Goal: Information Seeking & Learning: Learn about a topic

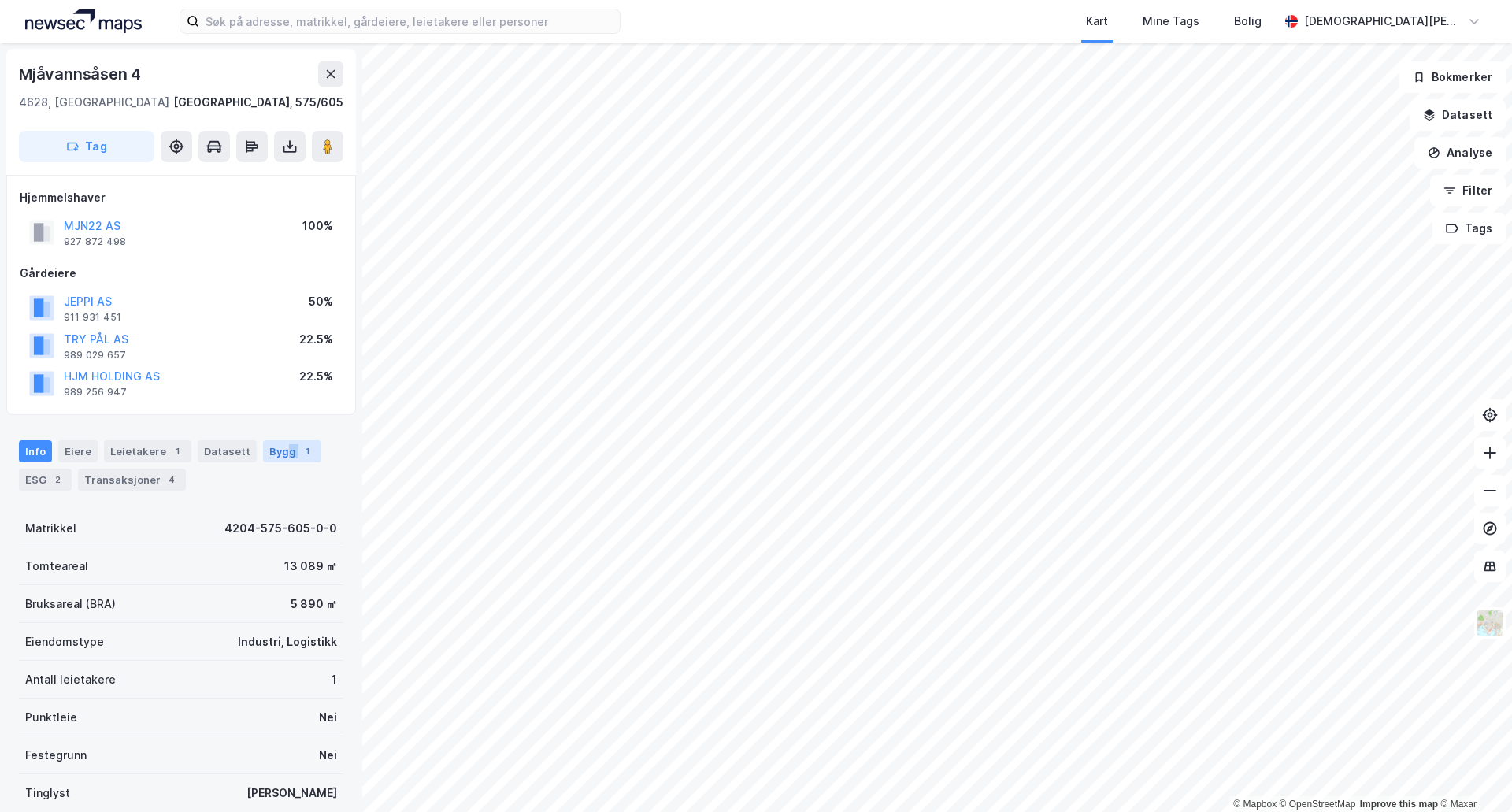
click at [277, 459] on div "Bygg 1" at bounding box center [291, 451] width 58 height 22
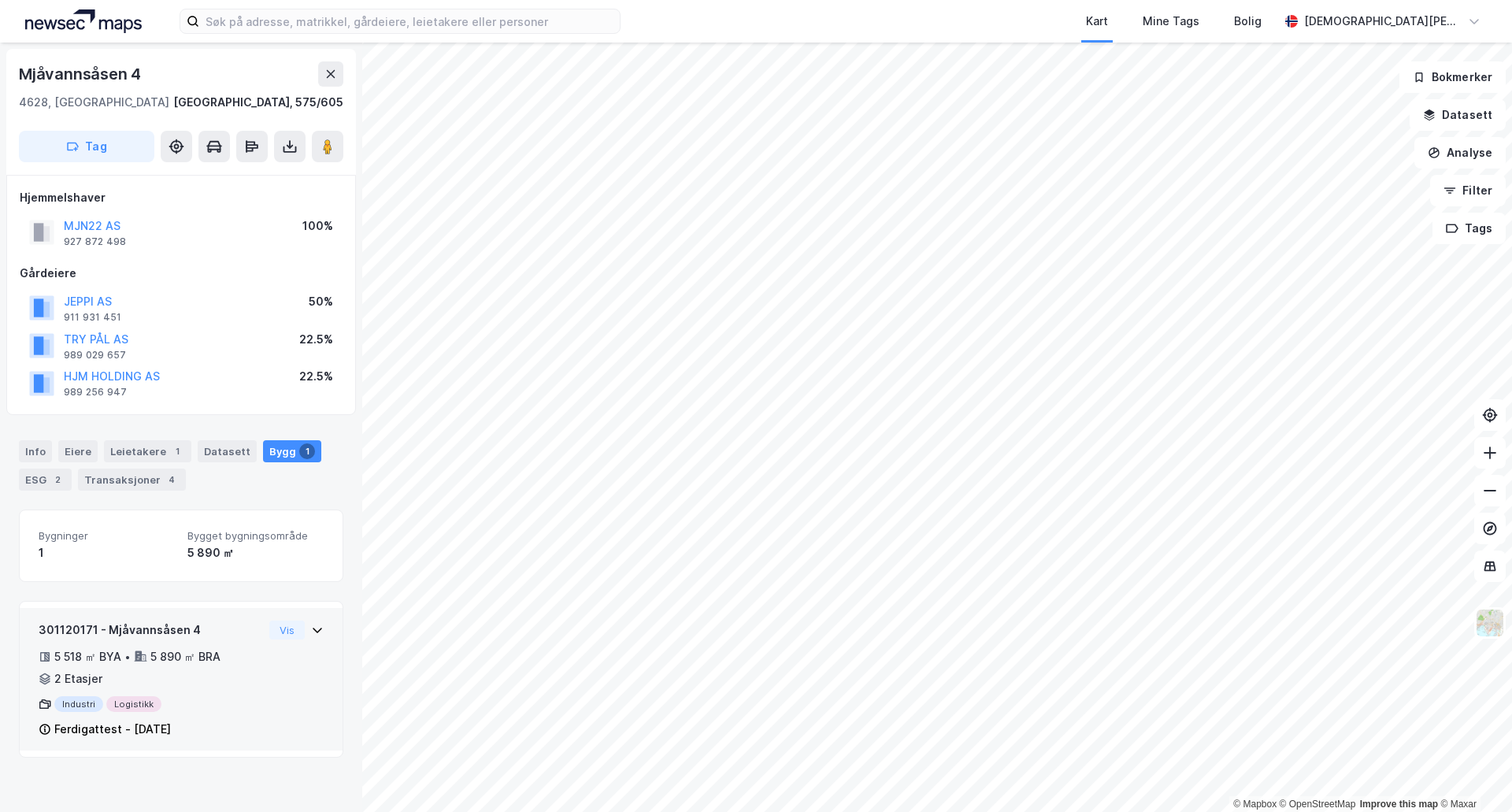
click at [264, 691] on div "301120171 - Mjåvannsåsen 4 5 518 ㎡ BYA • 5 890 ㎡ BRA • 2 Etasjer Industri Logis…" at bounding box center [181, 685] width 285 height 131
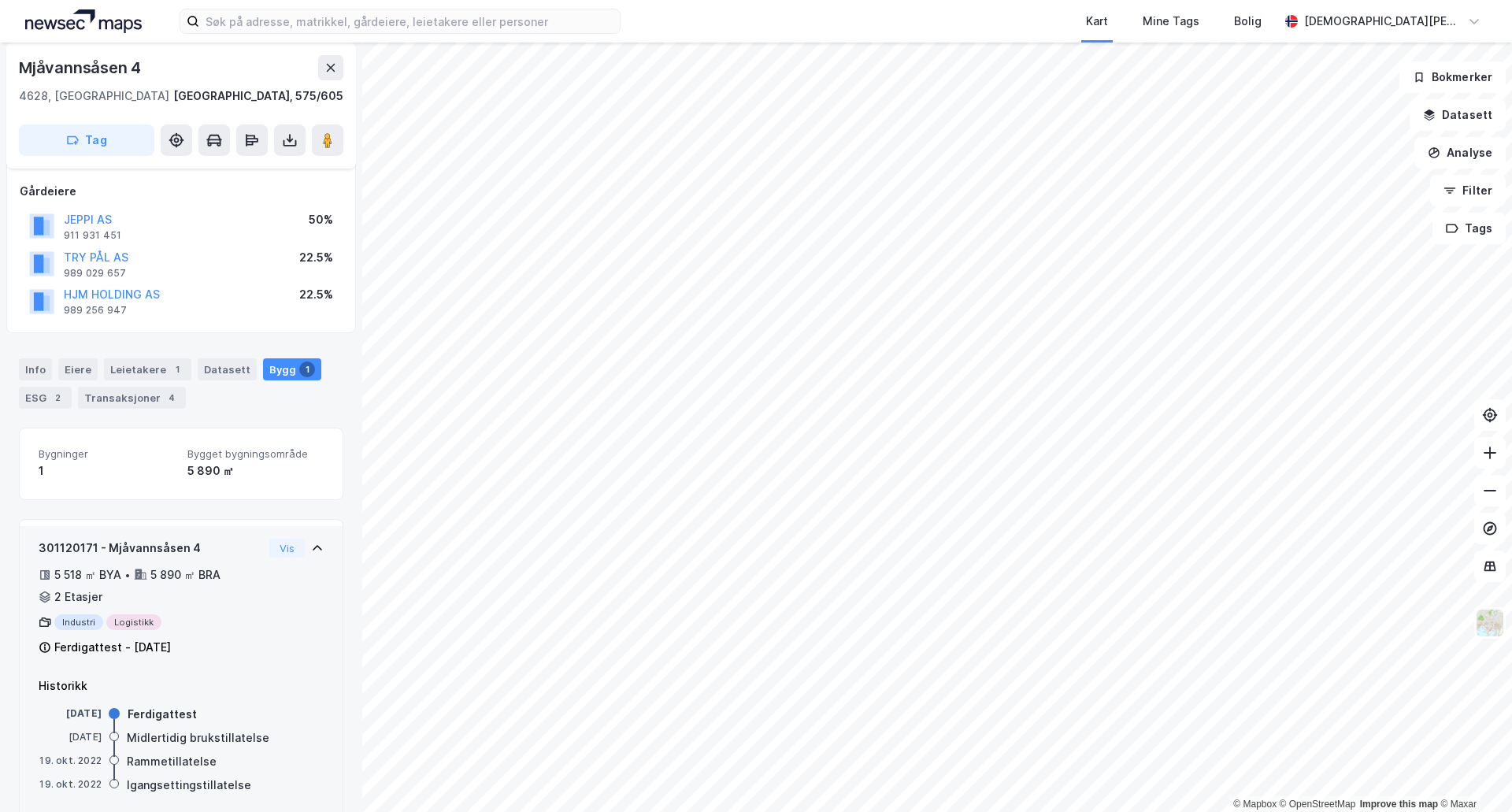
scroll to position [109, 0]
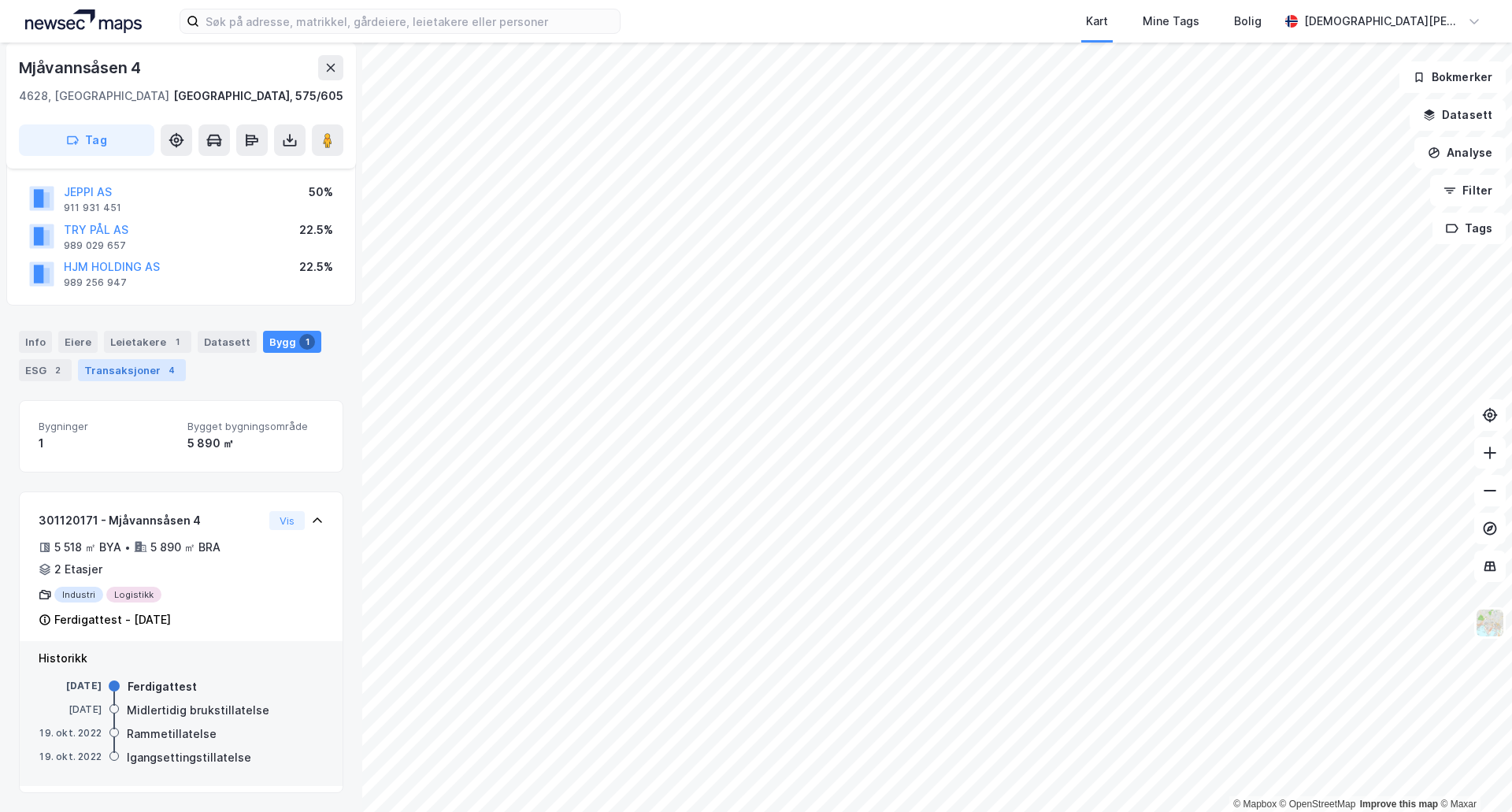
click at [145, 374] on div "Transaksjoner 4" at bounding box center [131, 370] width 107 height 22
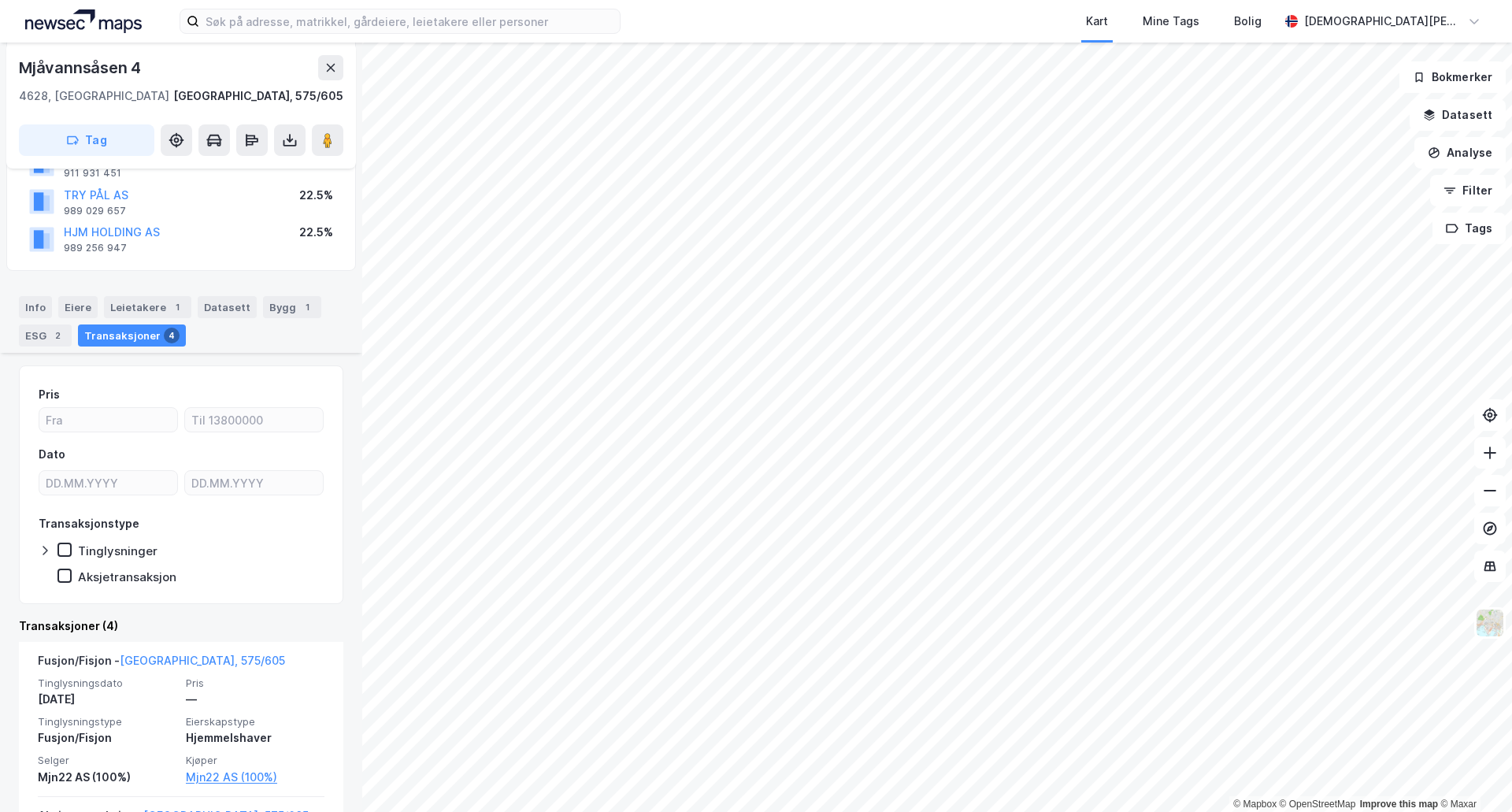
scroll to position [131, 0]
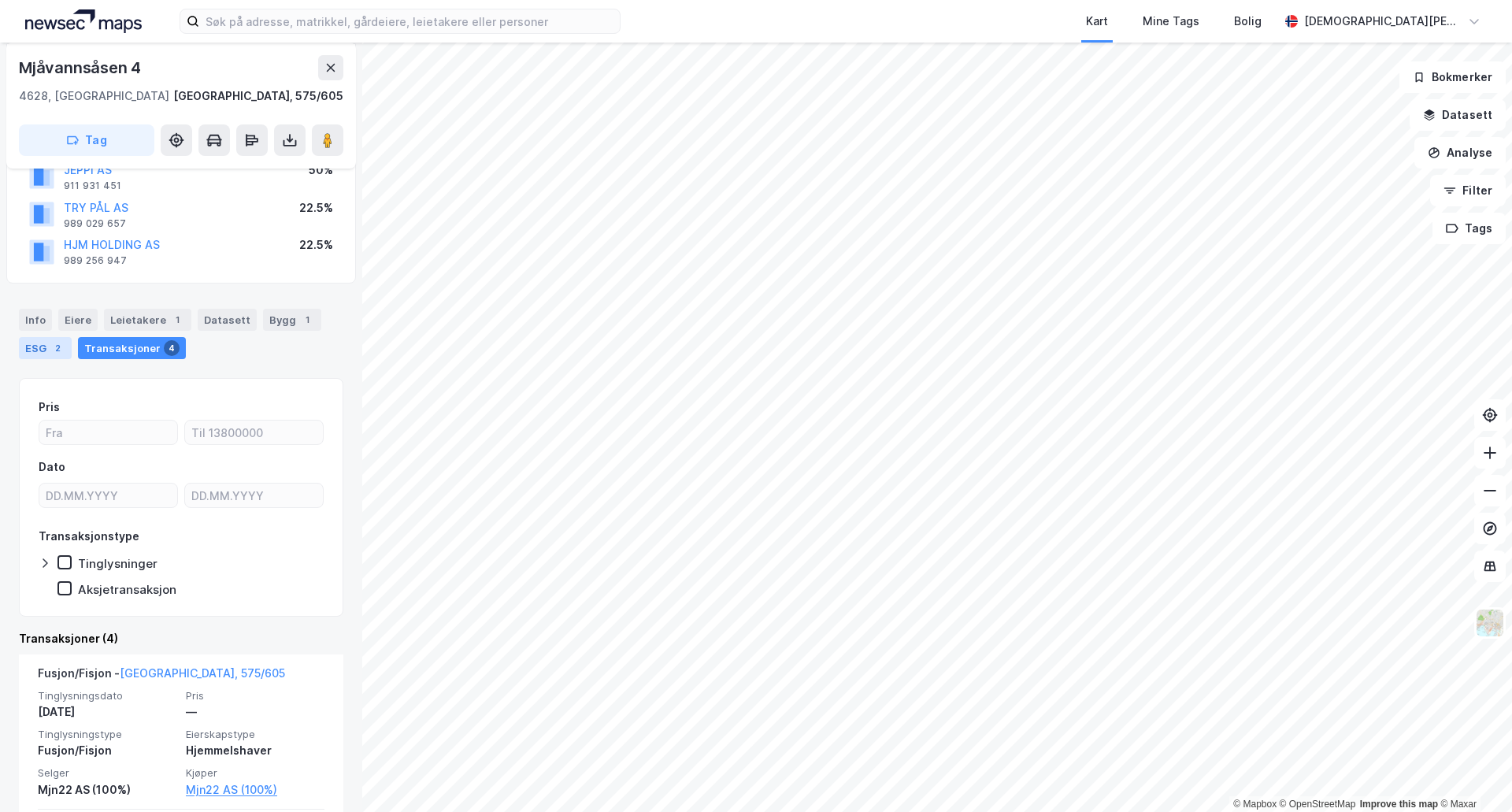
click at [29, 342] on div "ESG 2" at bounding box center [45, 348] width 53 height 22
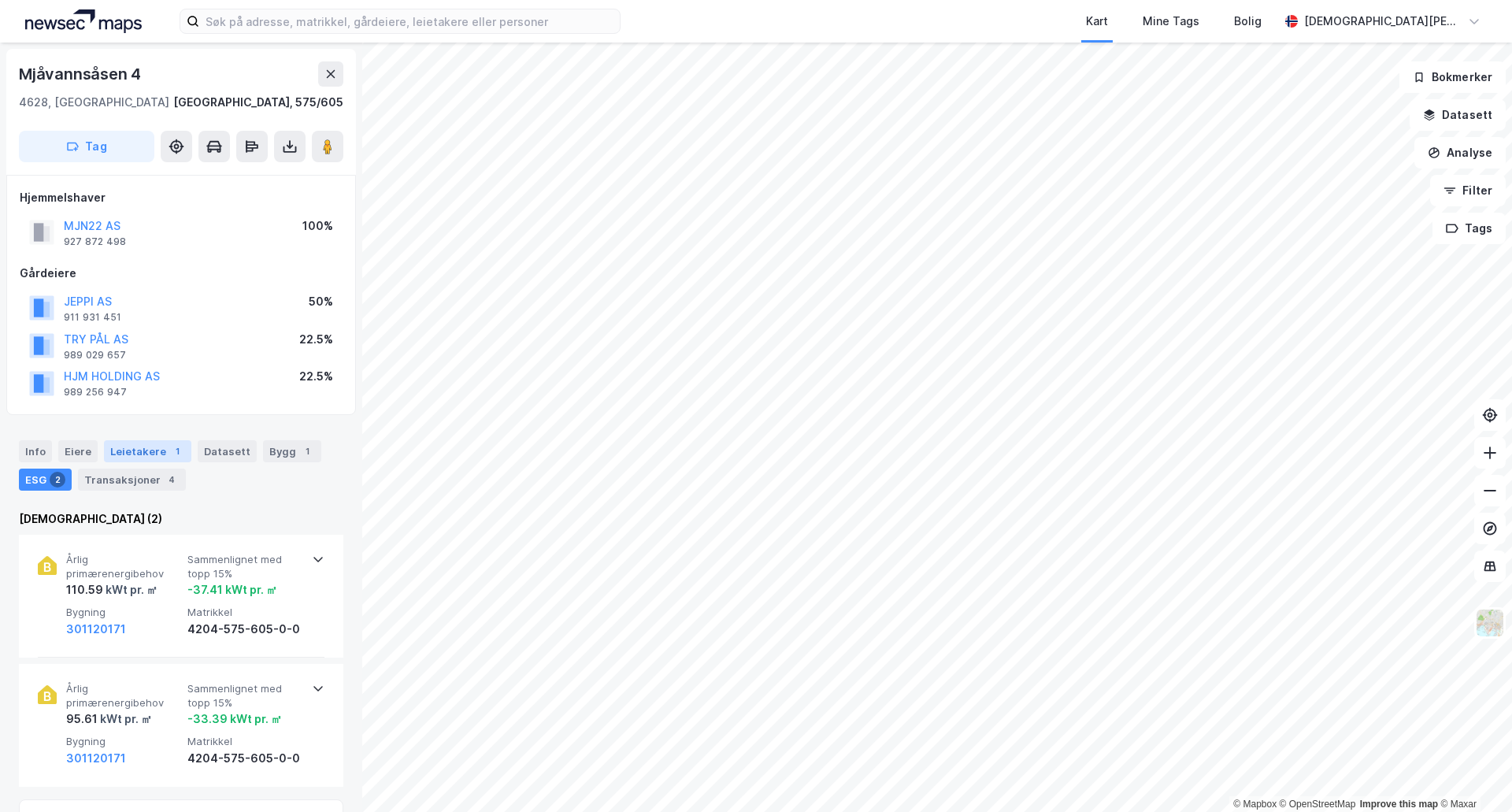
click at [141, 441] on div "Leietakere 1" at bounding box center [148, 451] width 88 height 22
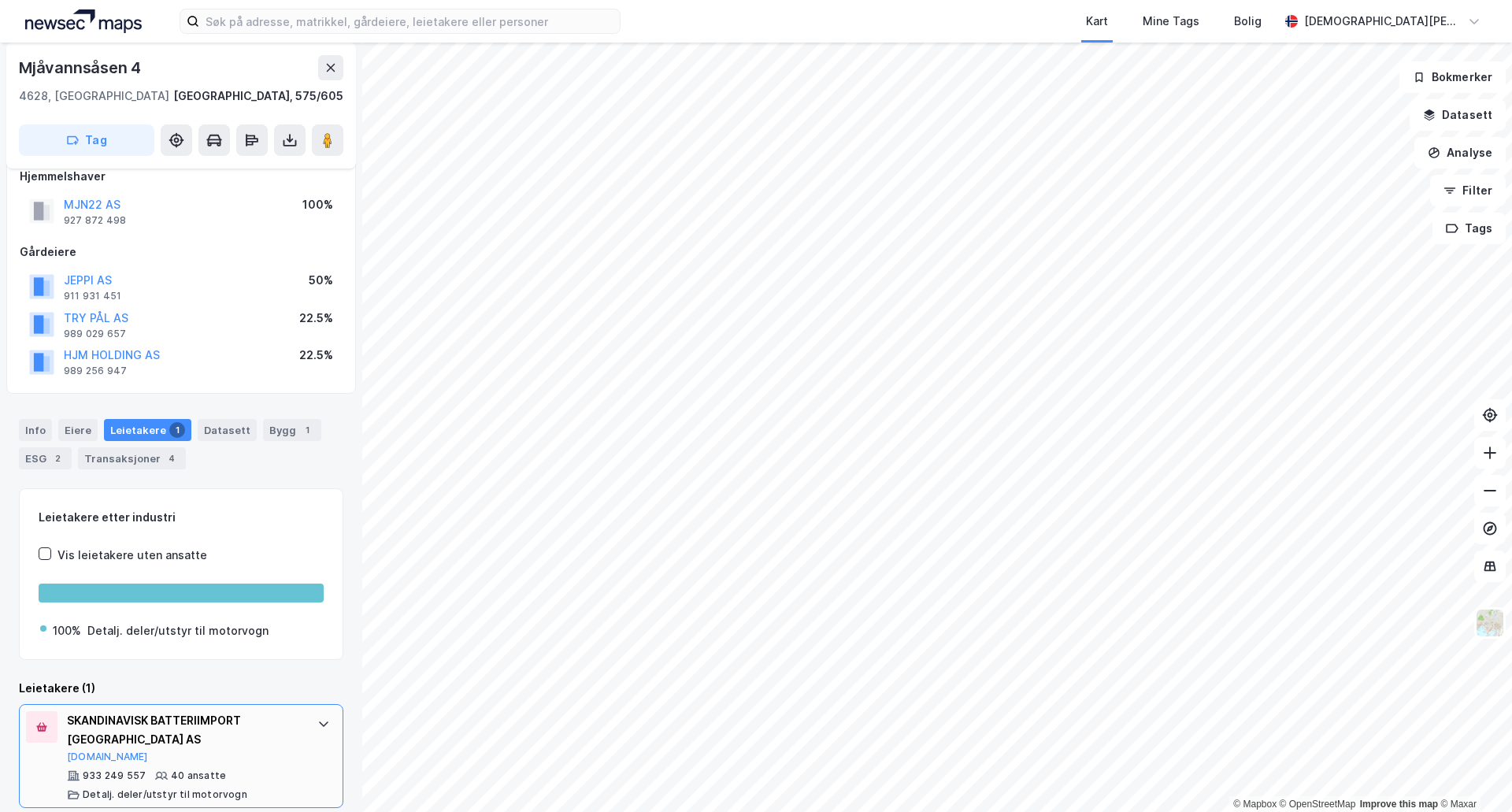
scroll to position [36, 0]
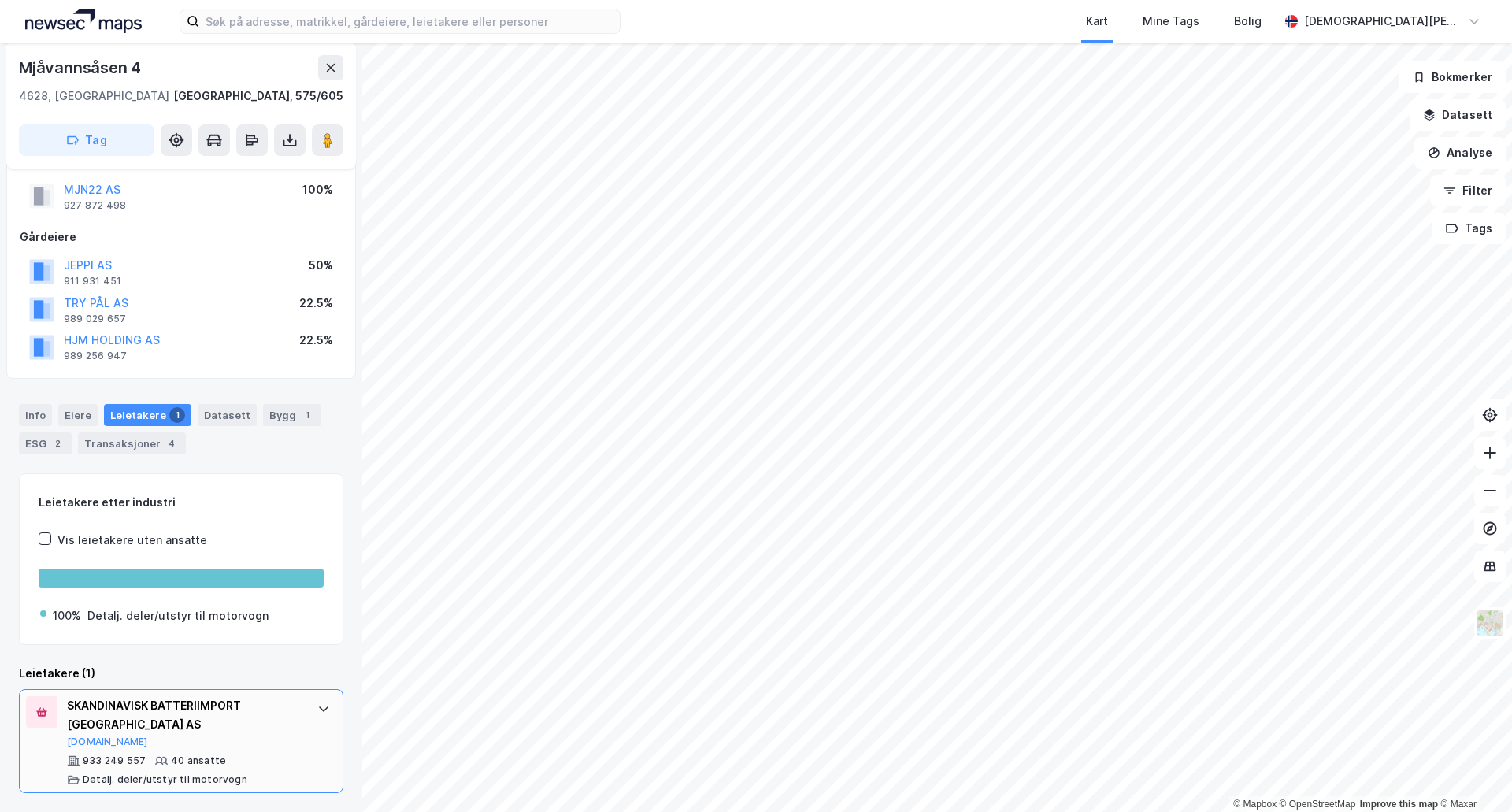
click at [257, 720] on div "SKANDINAVISK BATTERIIMPORT [GEOGRAPHIC_DATA] AS" at bounding box center [184, 714] width 235 height 37
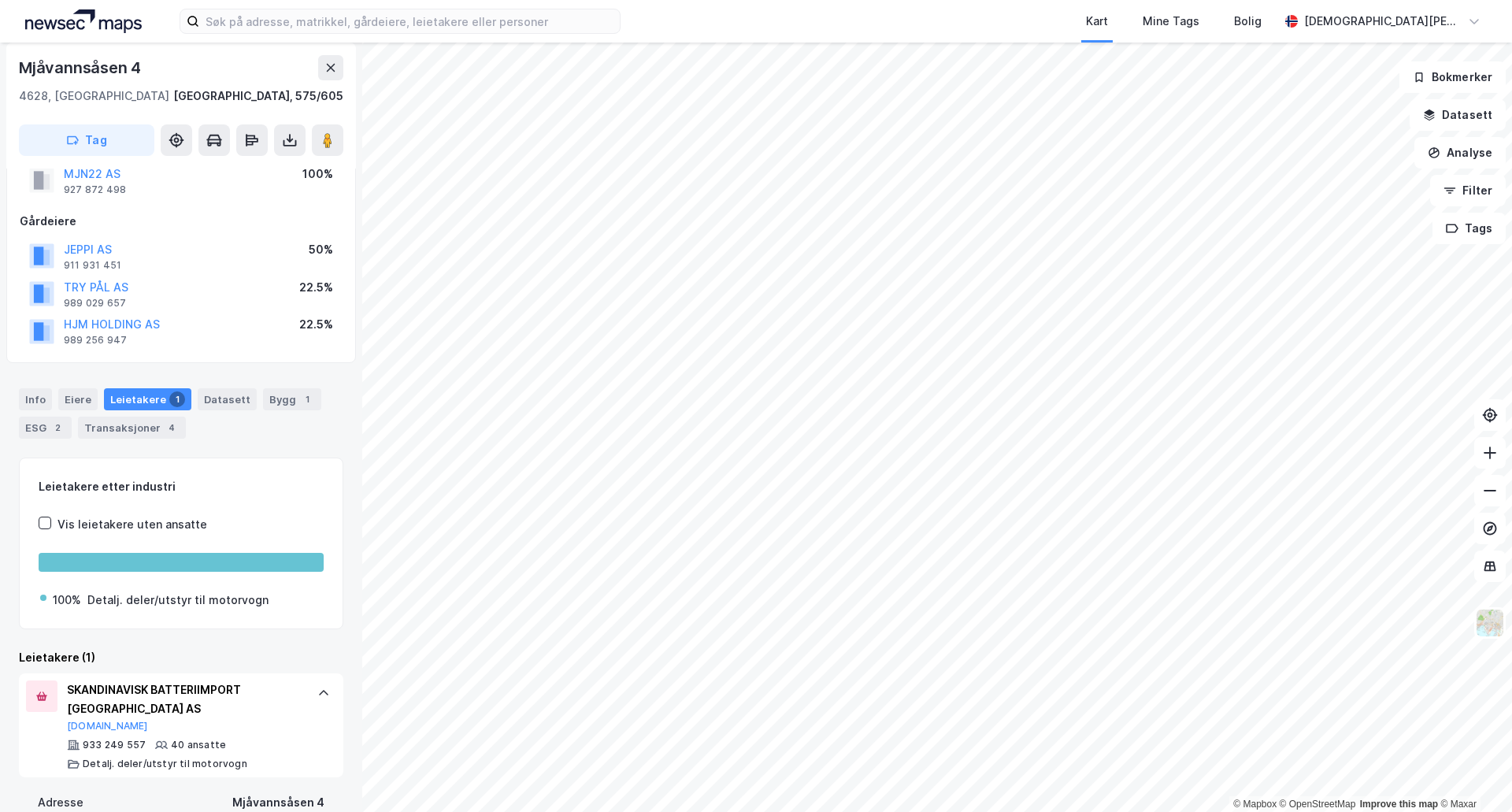
scroll to position [0, 0]
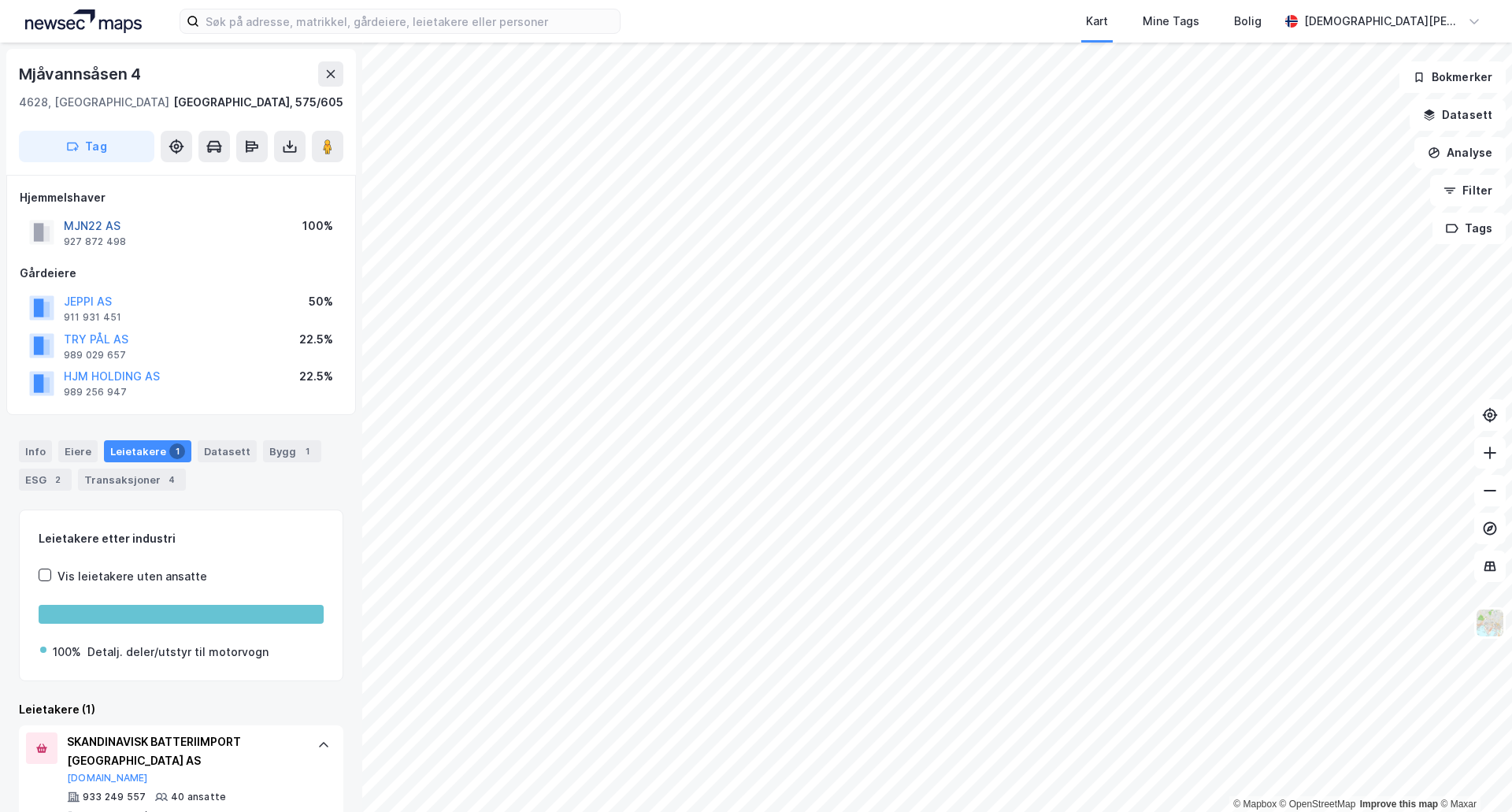
click at [0, 0] on button "MJN22 AS" at bounding box center [0, 0] width 0 height 0
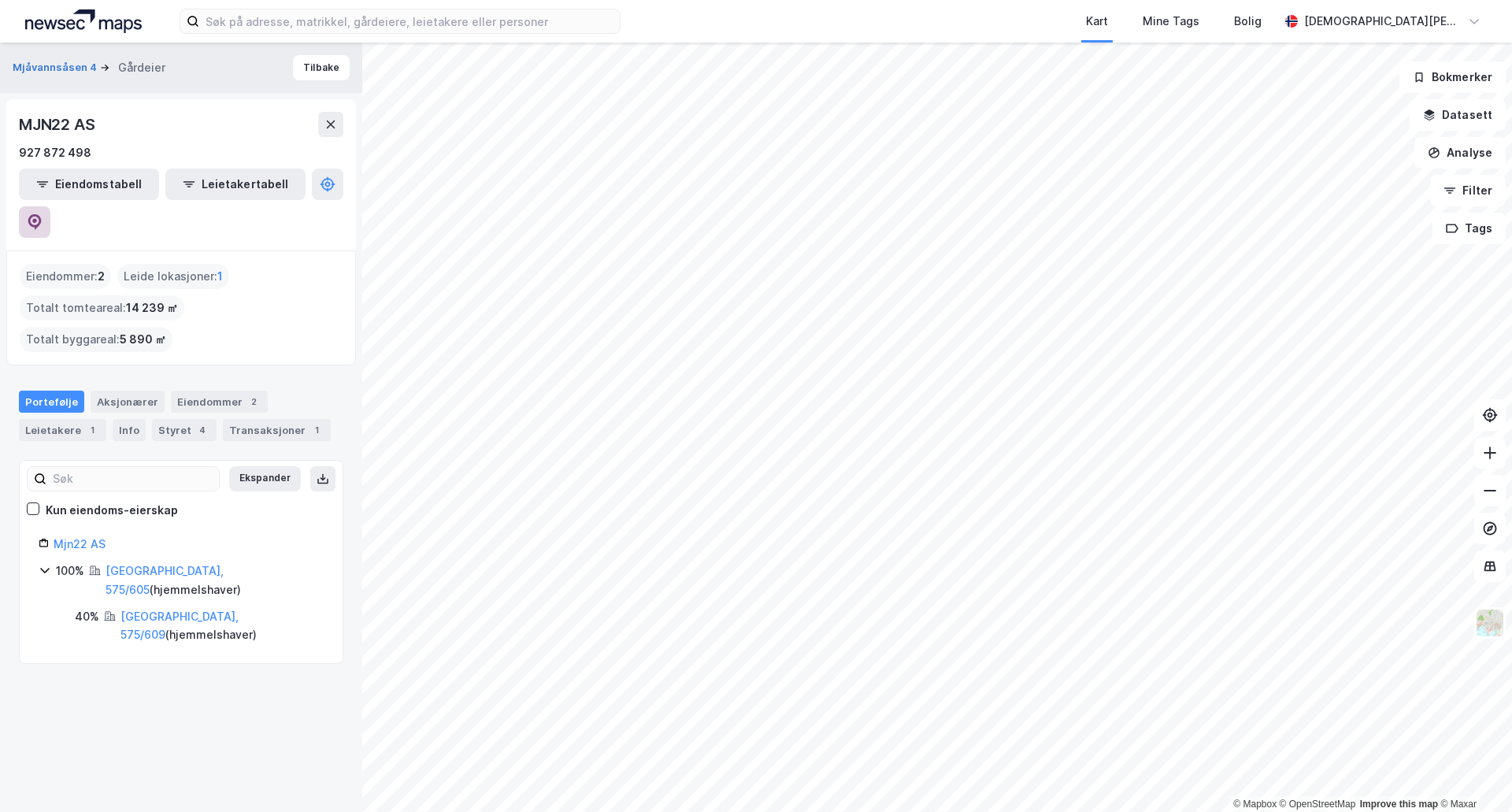
click at [37, 218] on icon at bounding box center [35, 221] width 5 height 5
click at [129, 650] on div "Mjåvannsåsen 4 Gårdeier Tilbake MJN22 AS 927 872 498 Eiendomstabell Leietakerta…" at bounding box center [181, 427] width 362 height 769
click at [201, 391] on div "Eiendommer 2" at bounding box center [220, 402] width 97 height 22
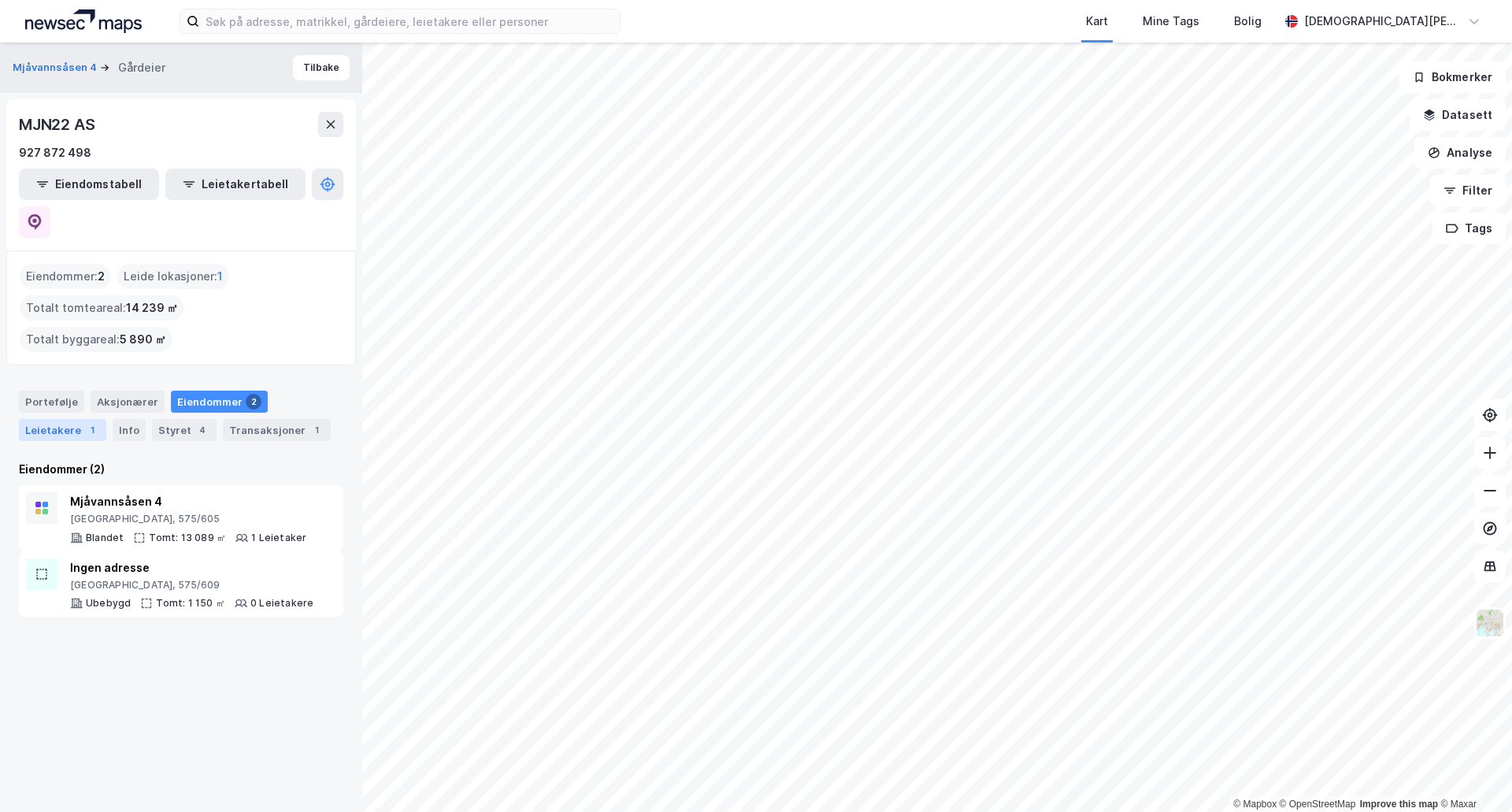
click at [91, 422] on div "1" at bounding box center [92, 430] width 16 height 16
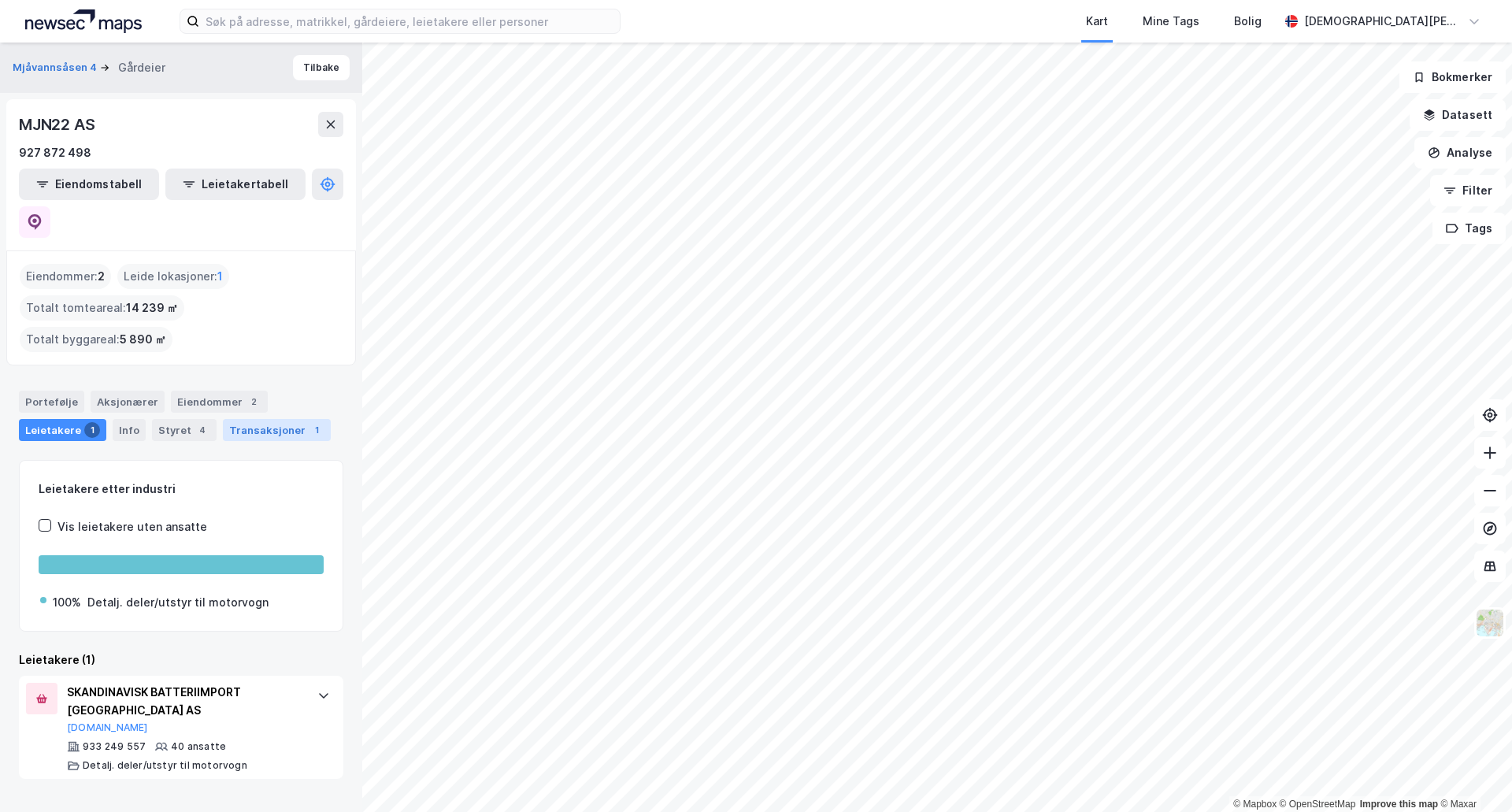
click at [277, 419] on div "Transaksjoner 1" at bounding box center [276, 430] width 107 height 22
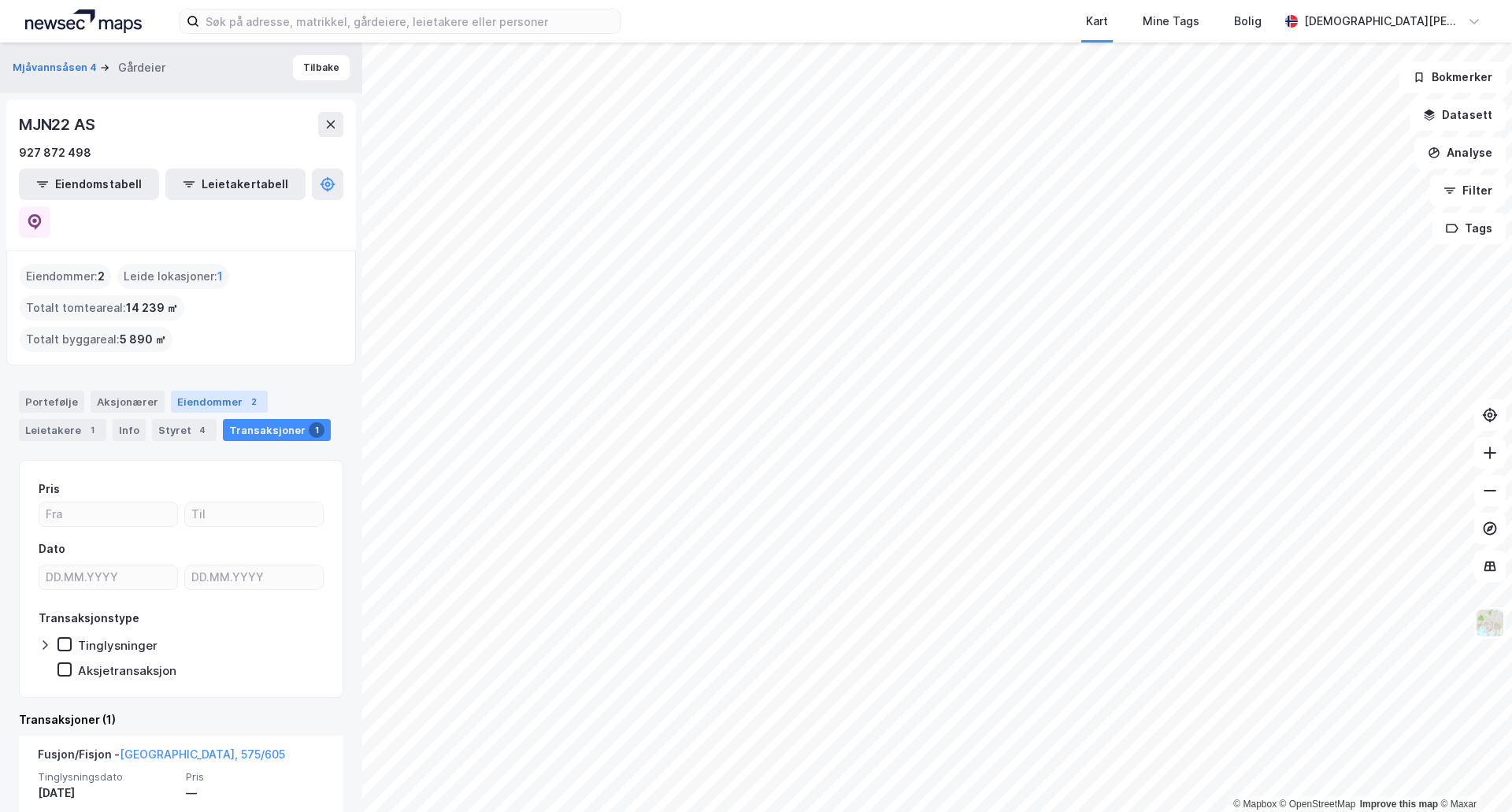
click at [186, 391] on div "Eiendommer 2" at bounding box center [220, 402] width 97 height 22
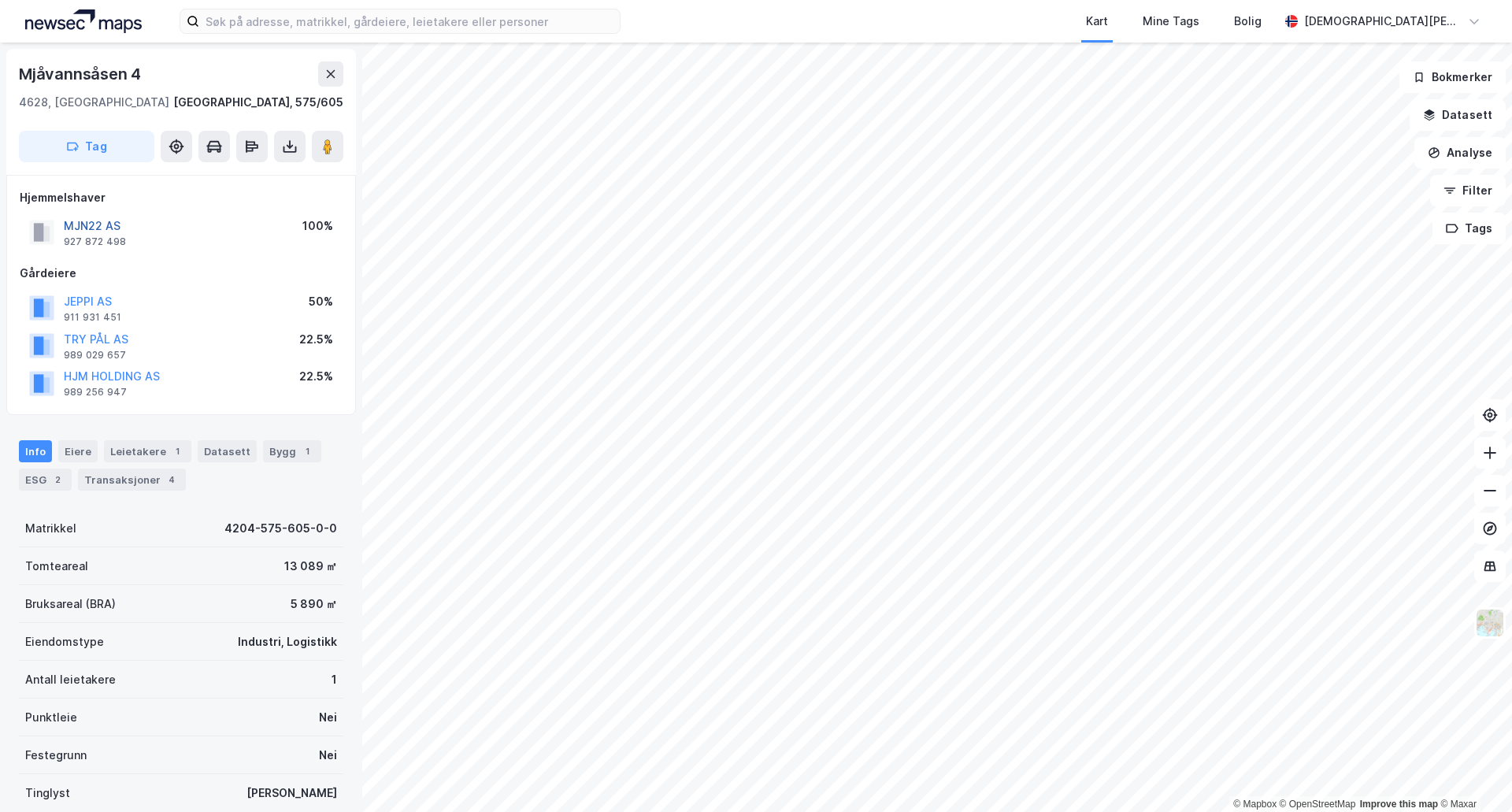
click at [0, 0] on button "MJN22 AS" at bounding box center [0, 0] width 0 height 0
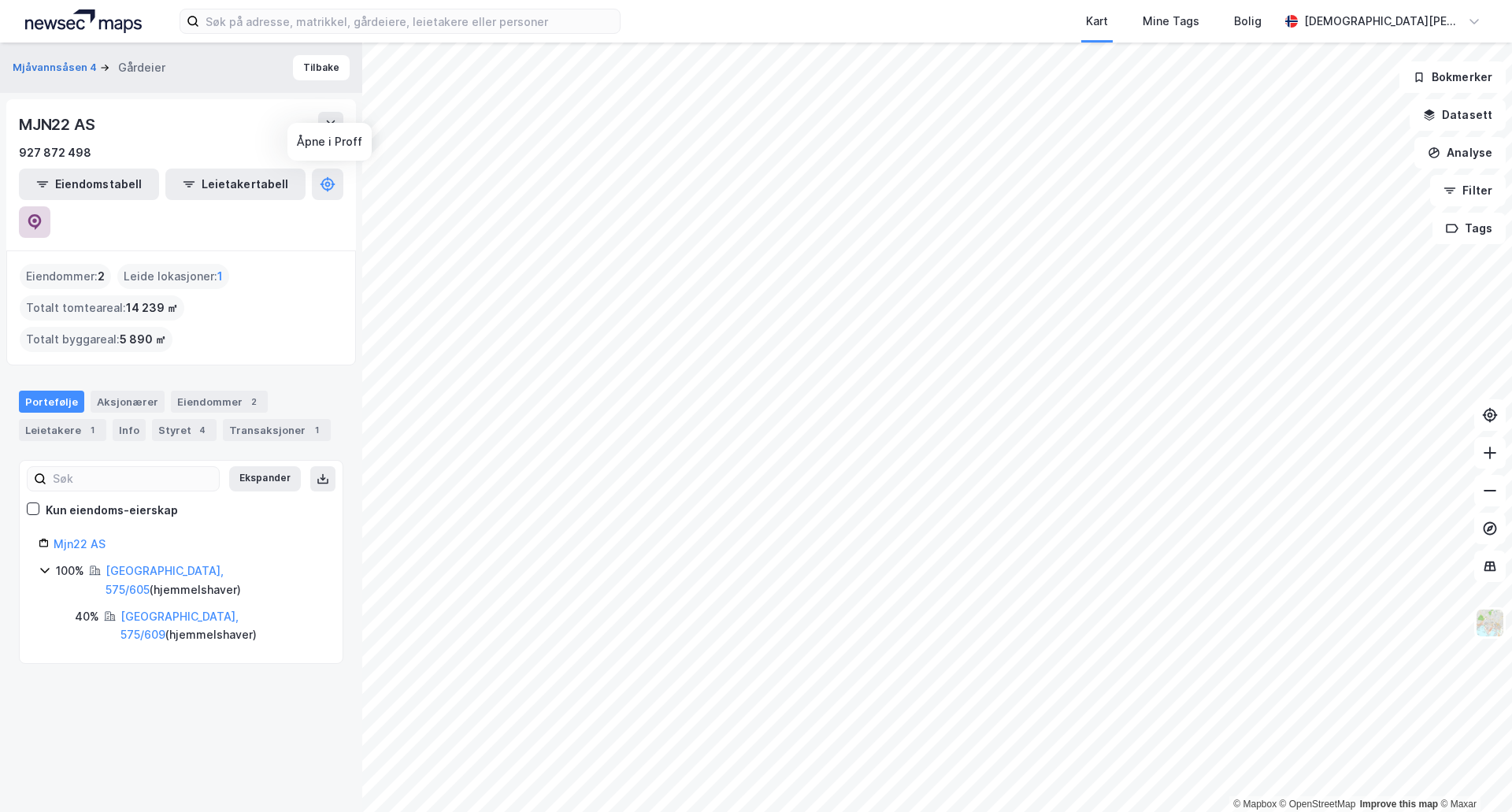
click at [50, 206] on button at bounding box center [35, 222] width 32 height 32
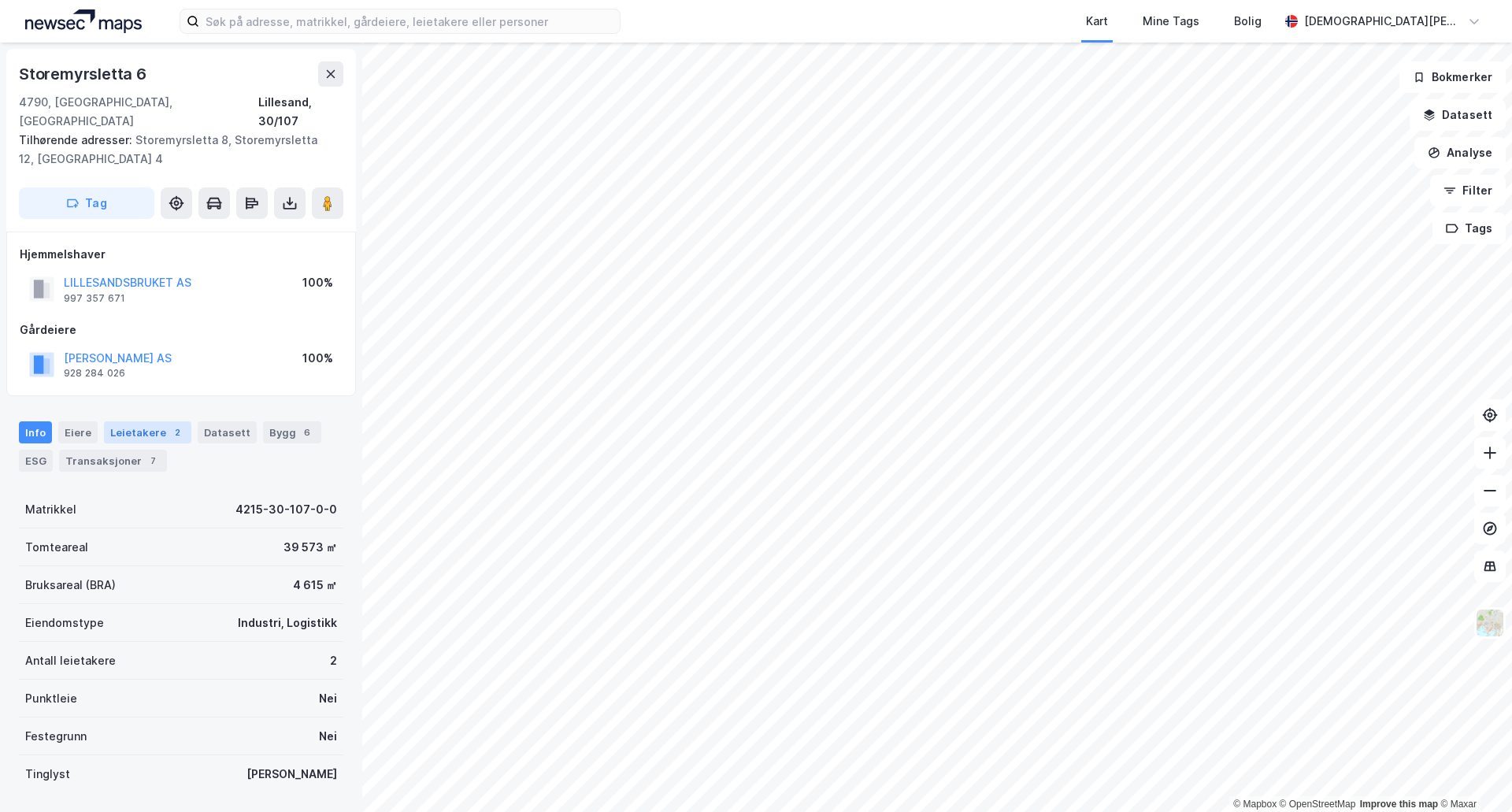
click at [127, 423] on div "Leietakere 2" at bounding box center [148, 432] width 88 height 22
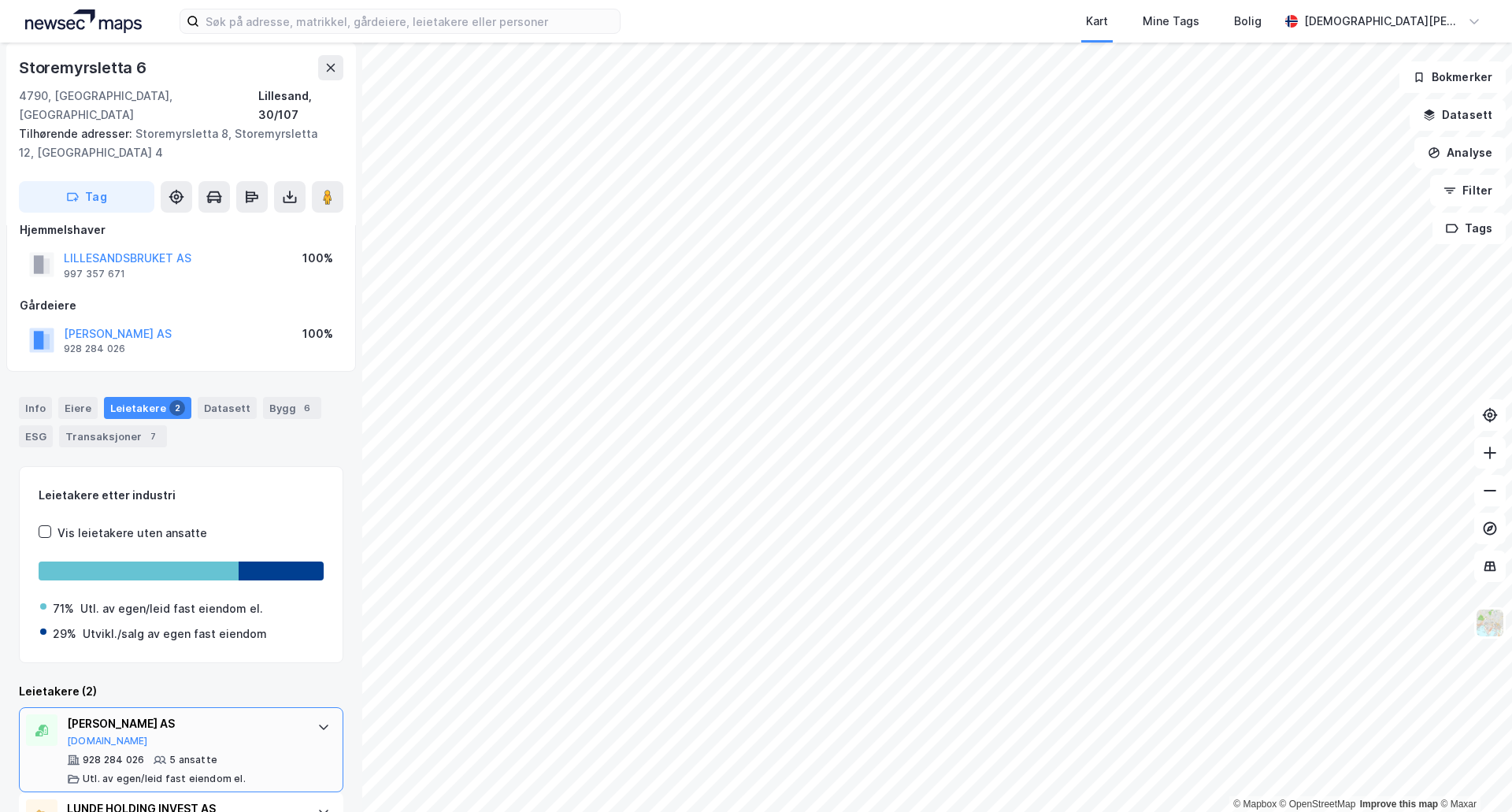
scroll to position [90, 0]
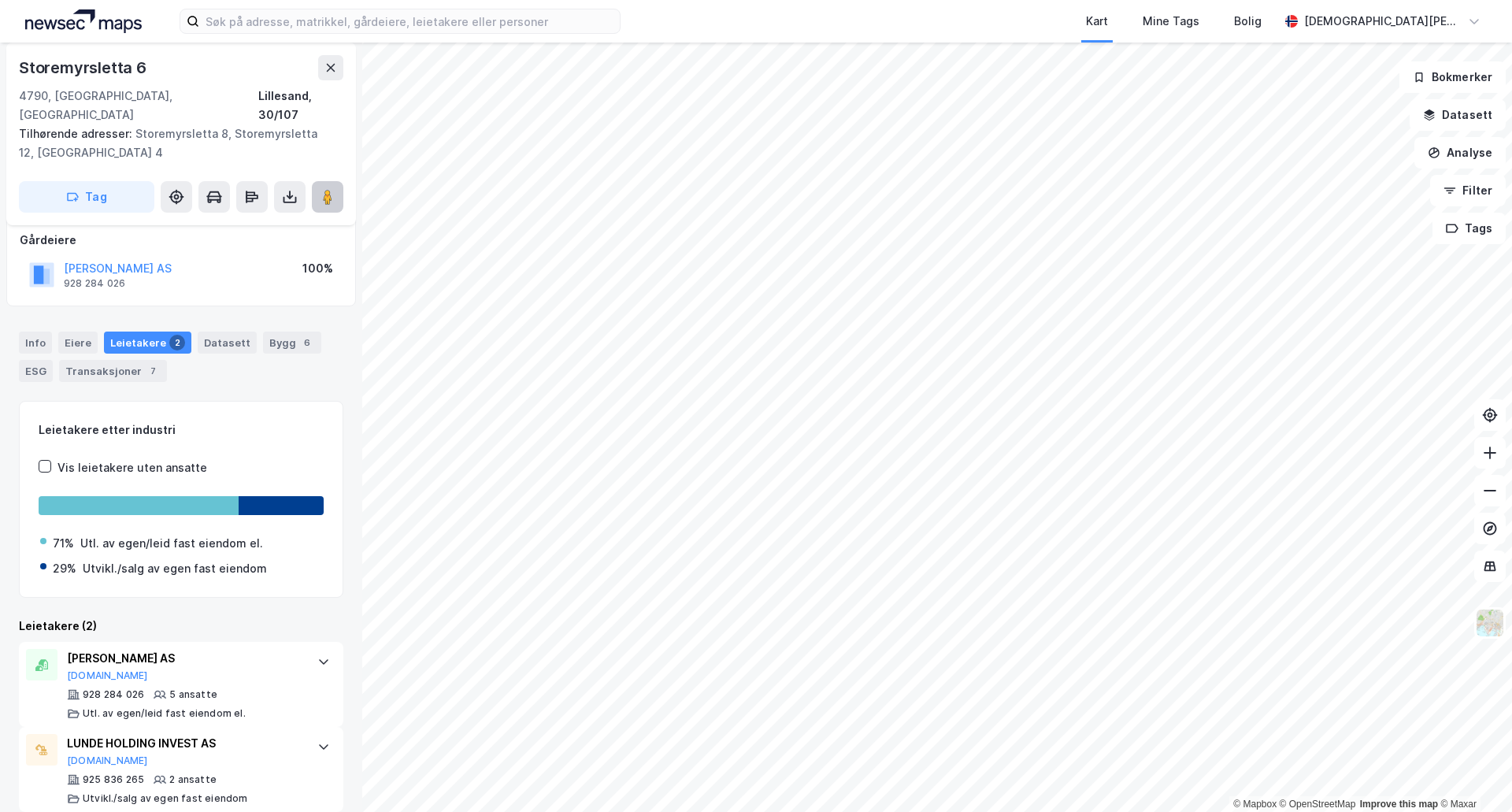
click at [321, 181] on button at bounding box center [328, 197] width 32 height 32
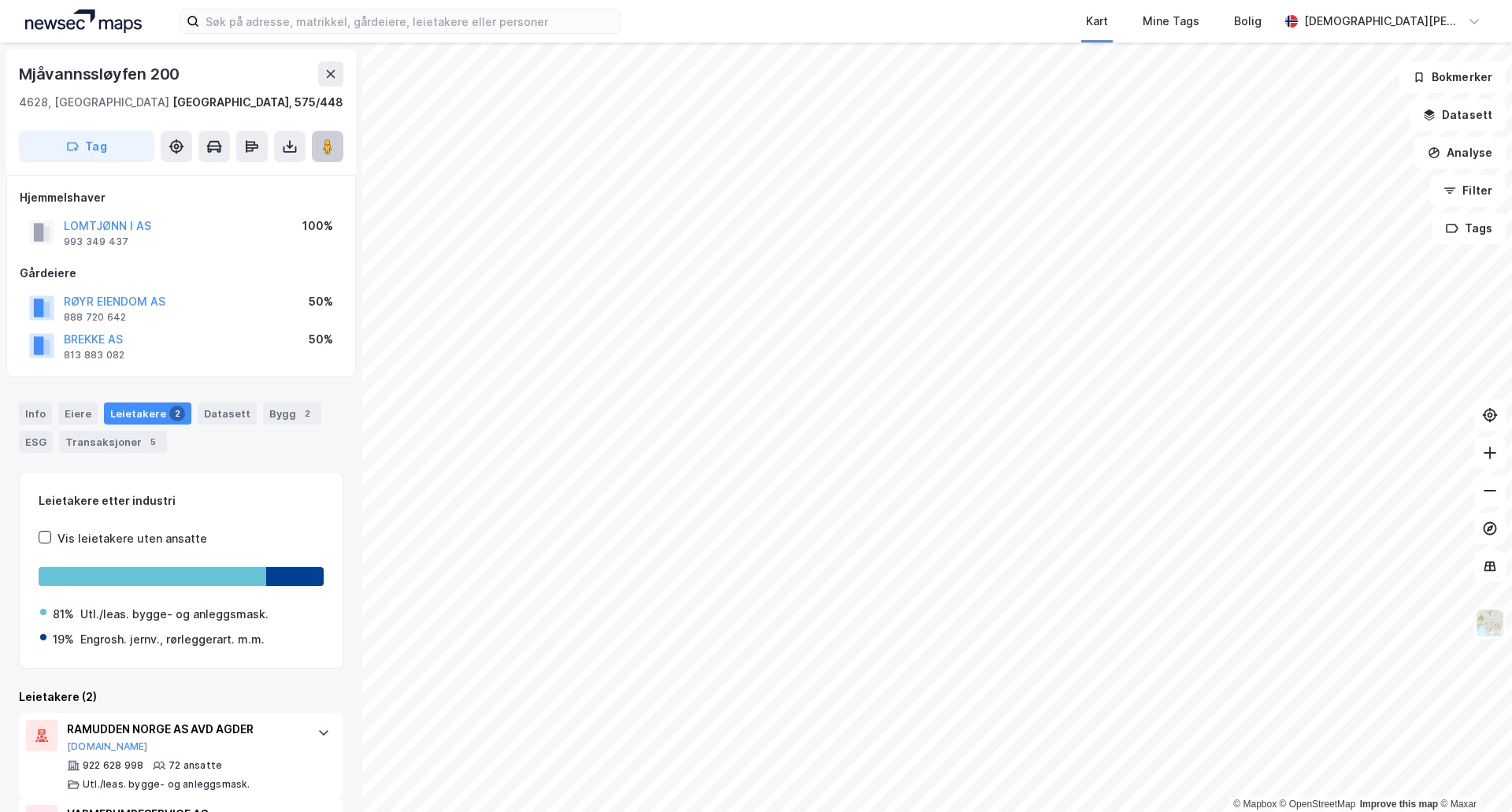
click at [323, 147] on image at bounding box center [327, 146] width 10 height 16
